Goal: Information Seeking & Learning: Learn about a topic

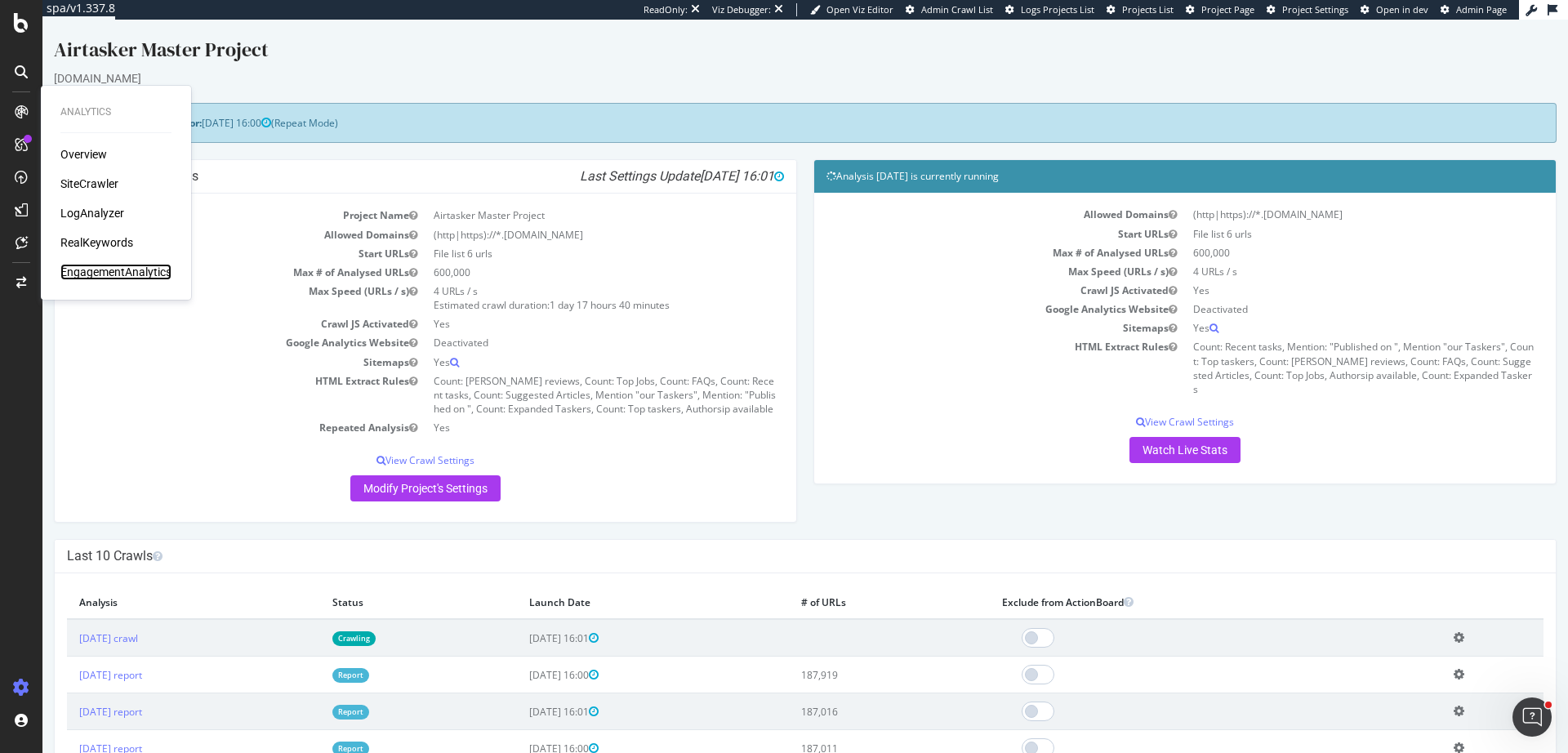
click at [131, 272] on div "EngagementAnalytics" at bounding box center [116, 272] width 111 height 17
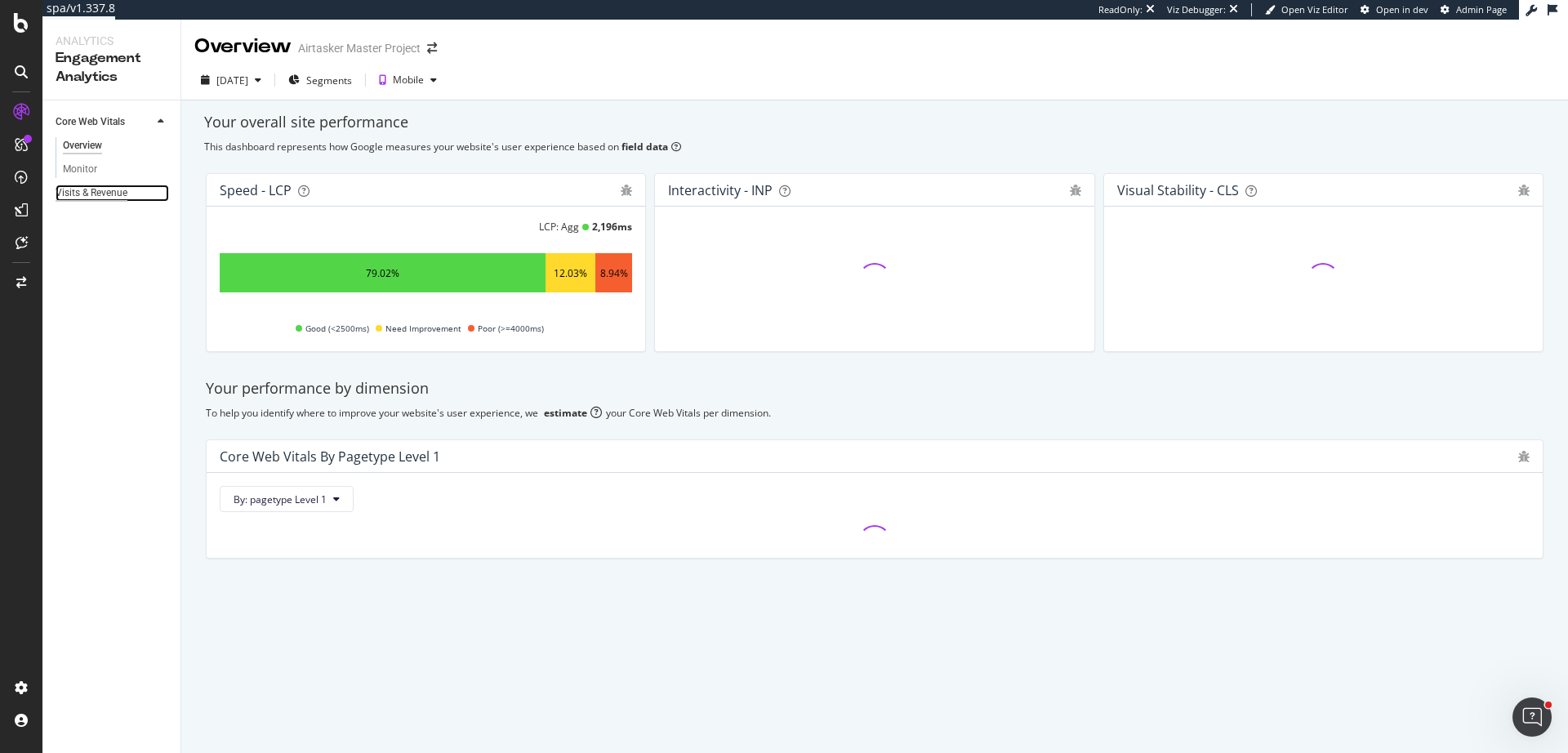
click at [116, 201] on div "Visits & Revenue" at bounding box center [91, 192] width 72 height 17
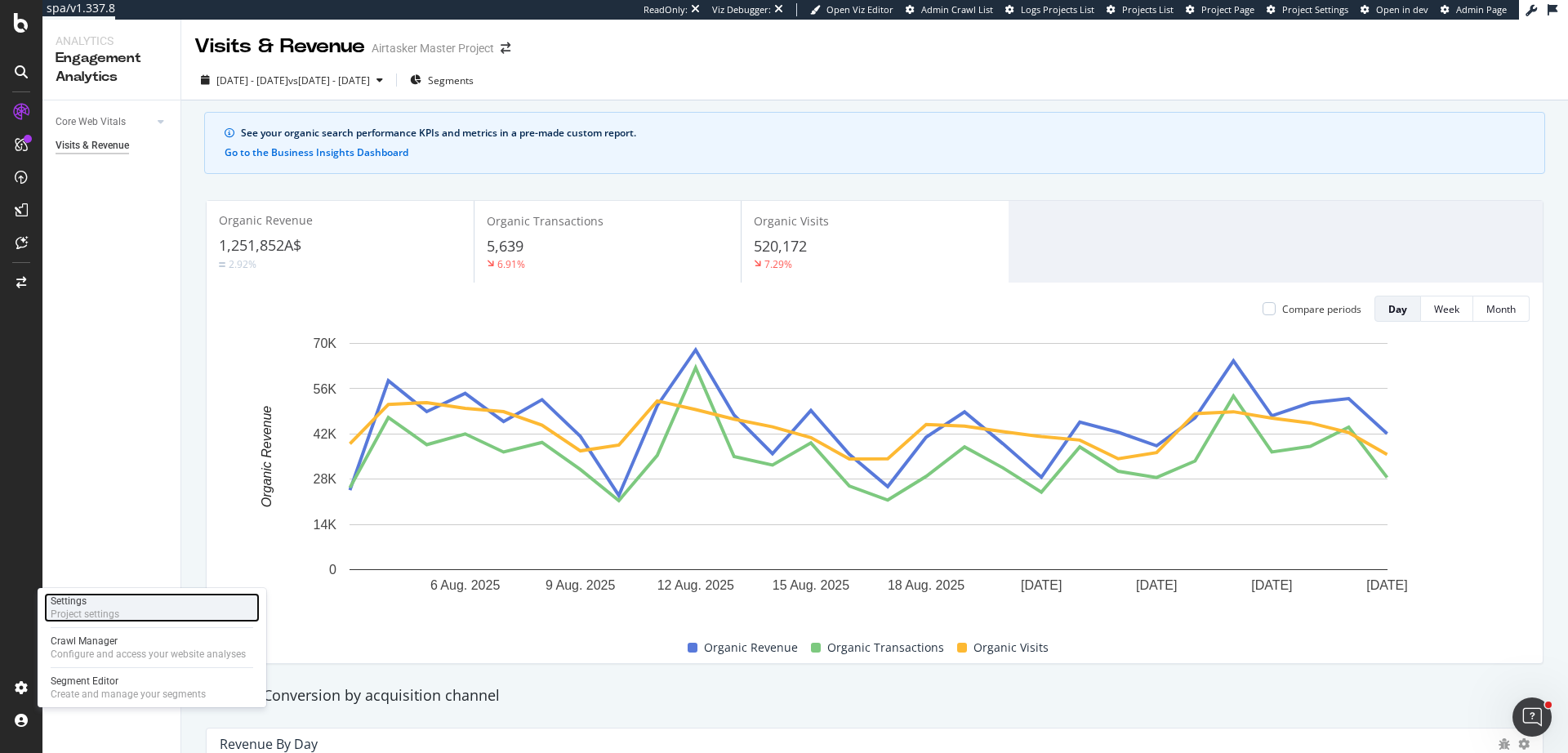
click at [109, 611] on div "Project settings" at bounding box center [85, 614] width 69 height 13
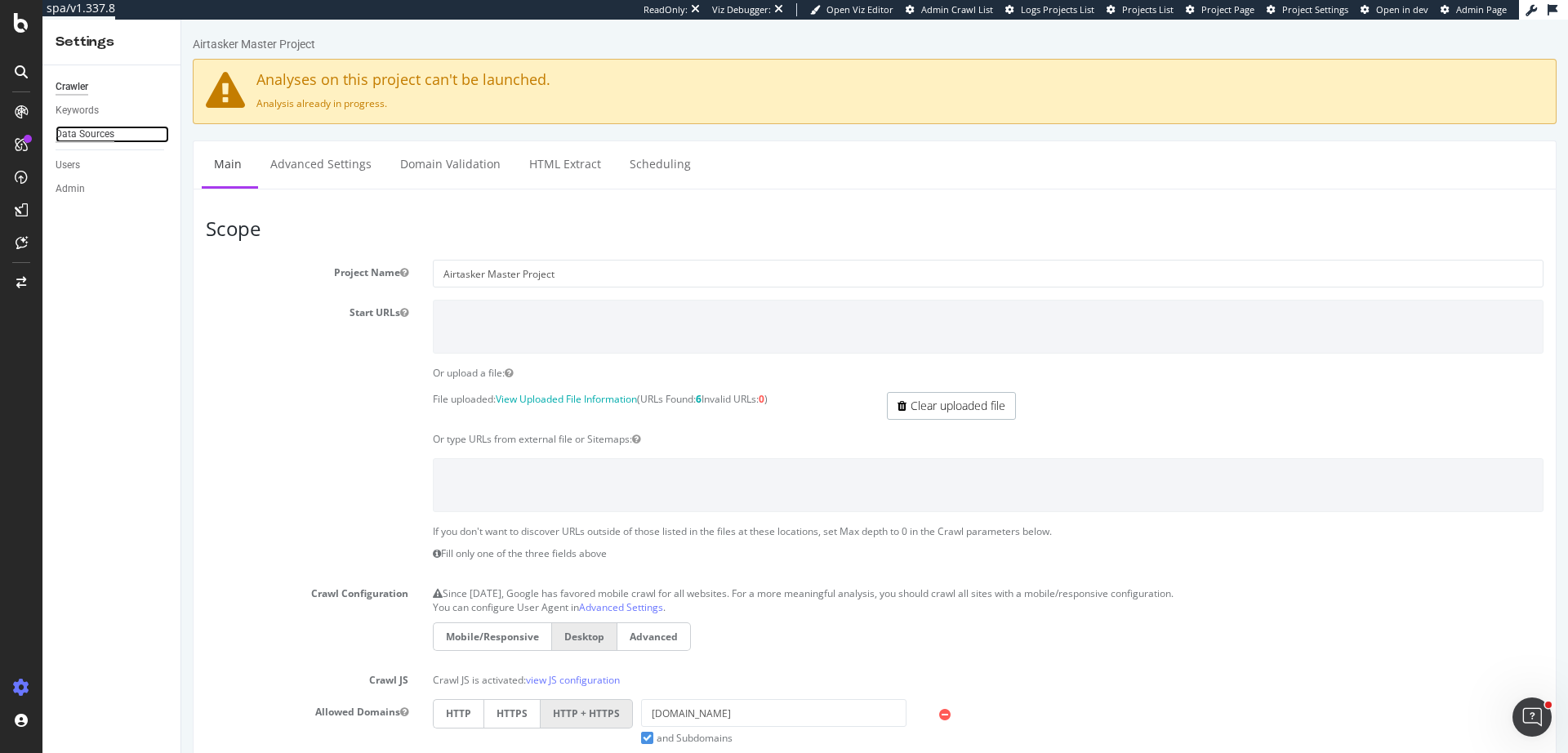
click at [111, 142] on div "Data Sources" at bounding box center [85, 134] width 59 height 17
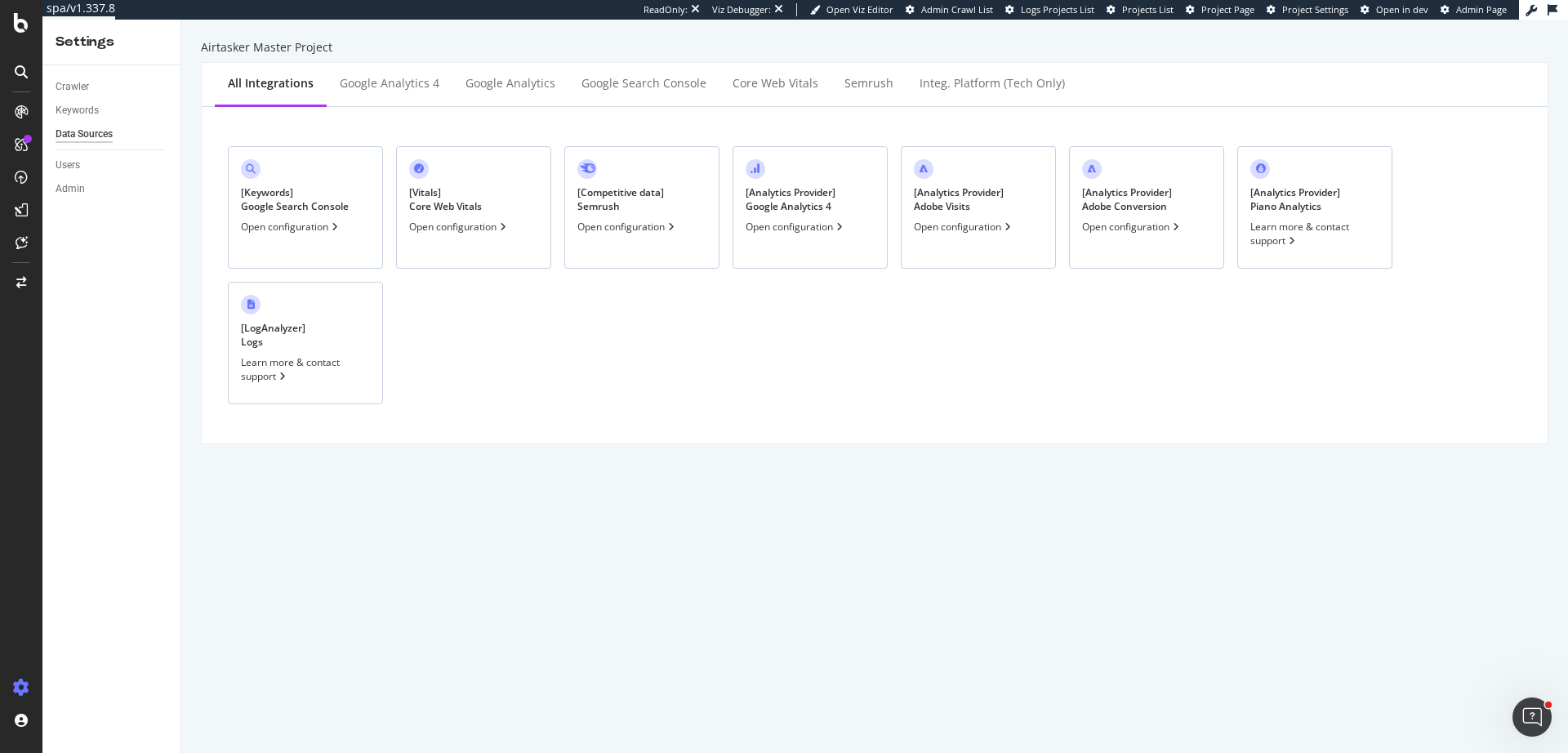
click at [866, 237] on div "[ Analytics Provider ] Google Analytics 4 Open configuration" at bounding box center [810, 207] width 155 height 123
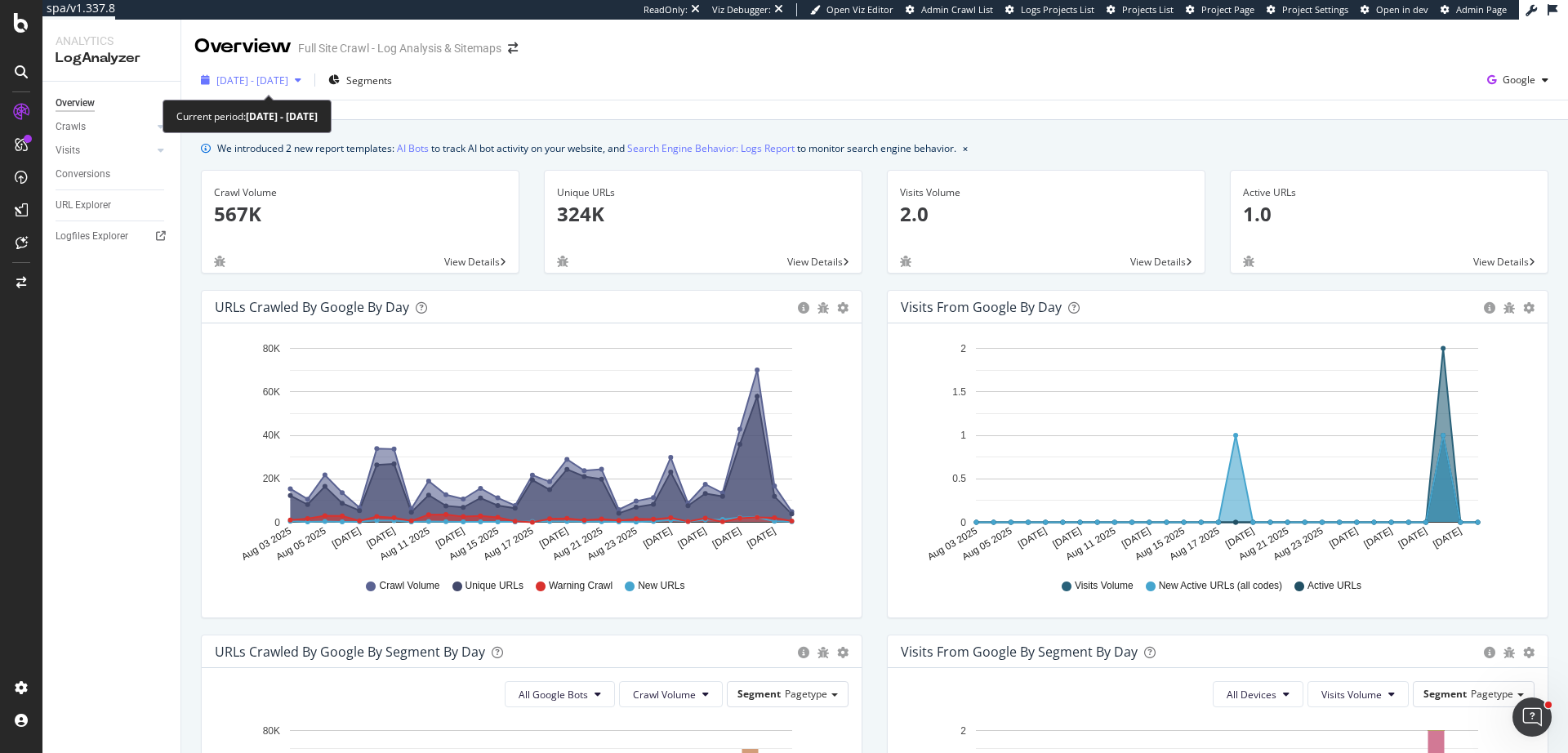
click at [289, 84] on span "2025 Aug. 3rd - Sep. 1st" at bounding box center [251, 81] width 72 height 14
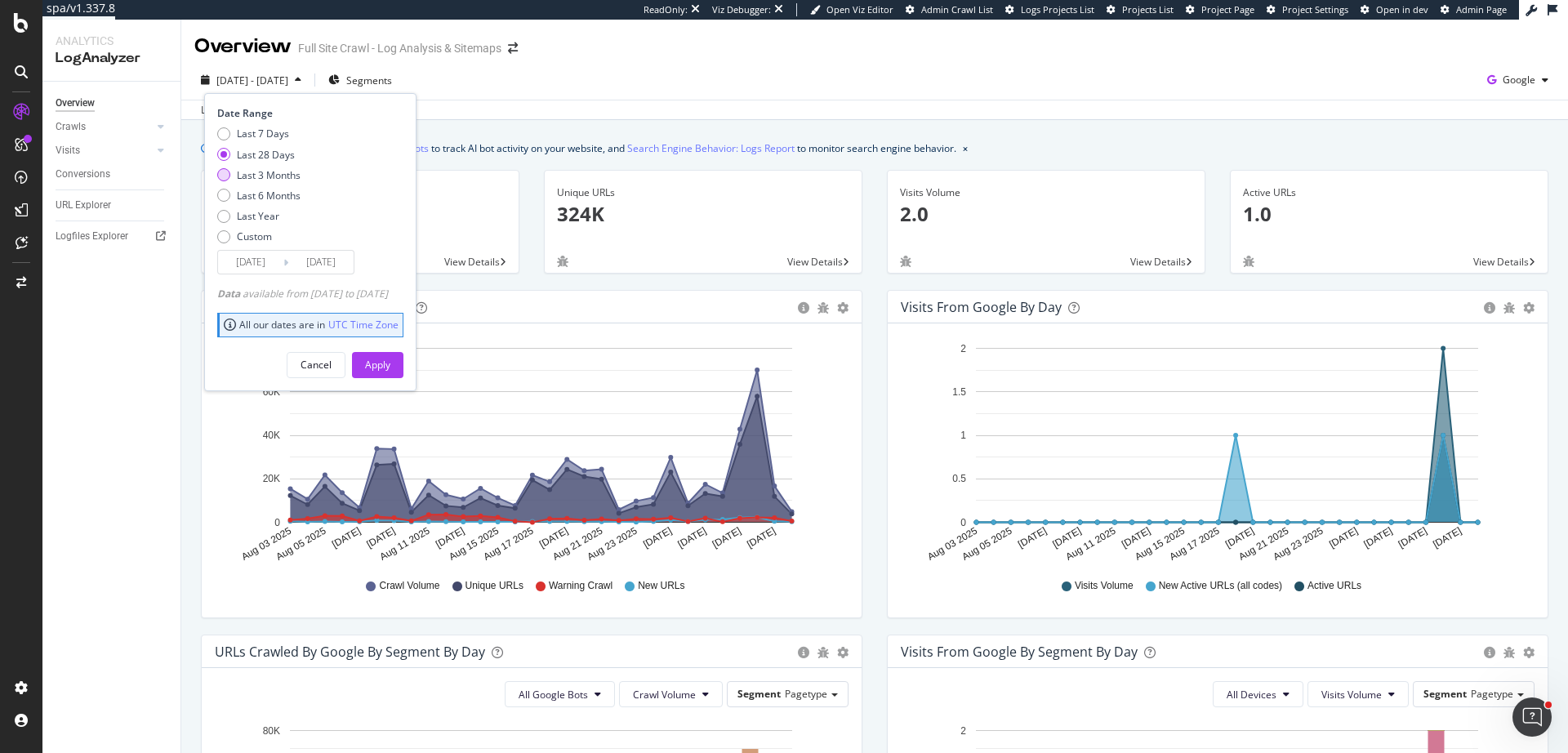
click at [300, 172] on div "Last 3 Months" at bounding box center [268, 175] width 64 height 14
type input "2025/06/02"
click at [391, 368] on div "Apply" at bounding box center [378, 364] width 26 height 14
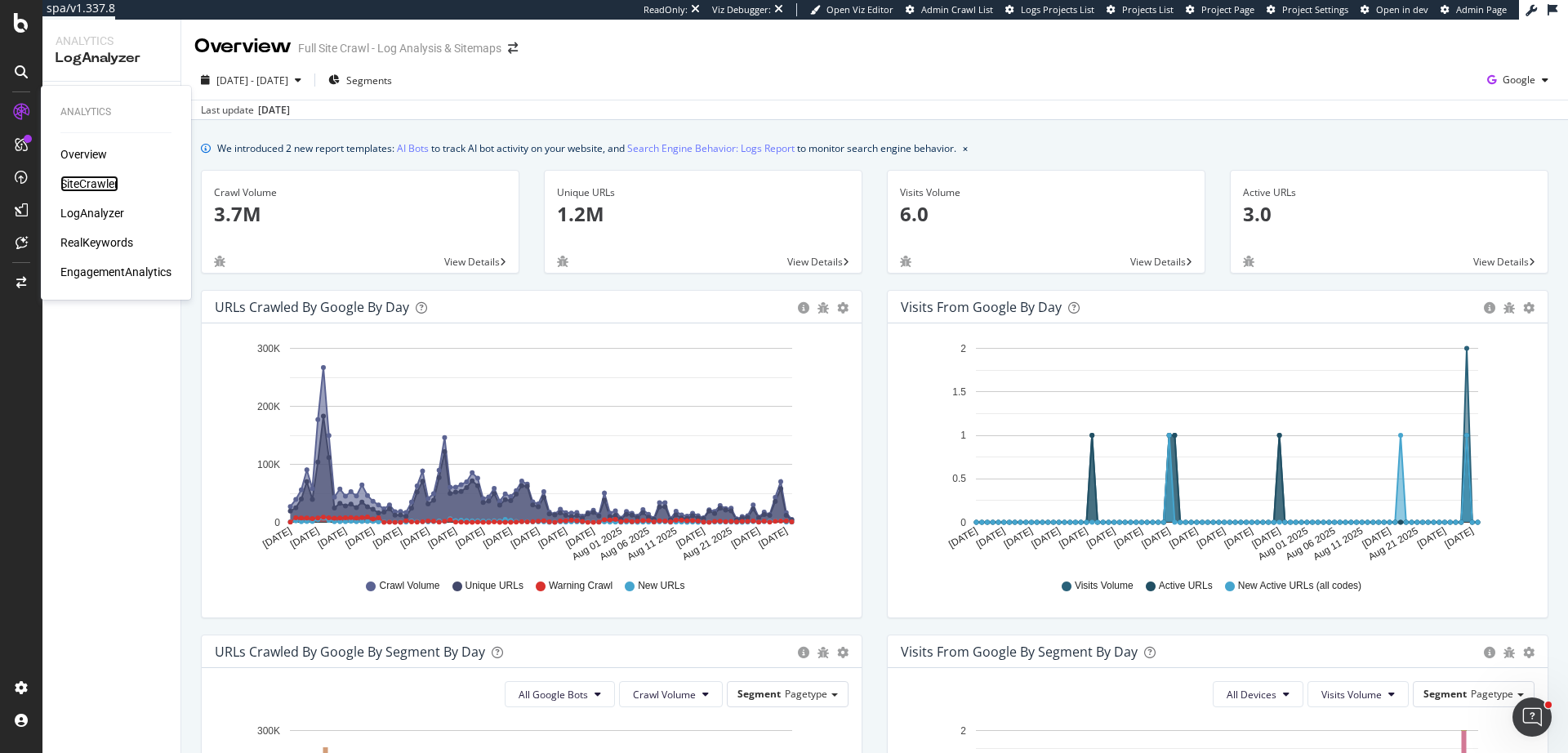
click at [106, 185] on div "SiteCrawler" at bounding box center [89, 184] width 58 height 17
